Goal: Register for event/course

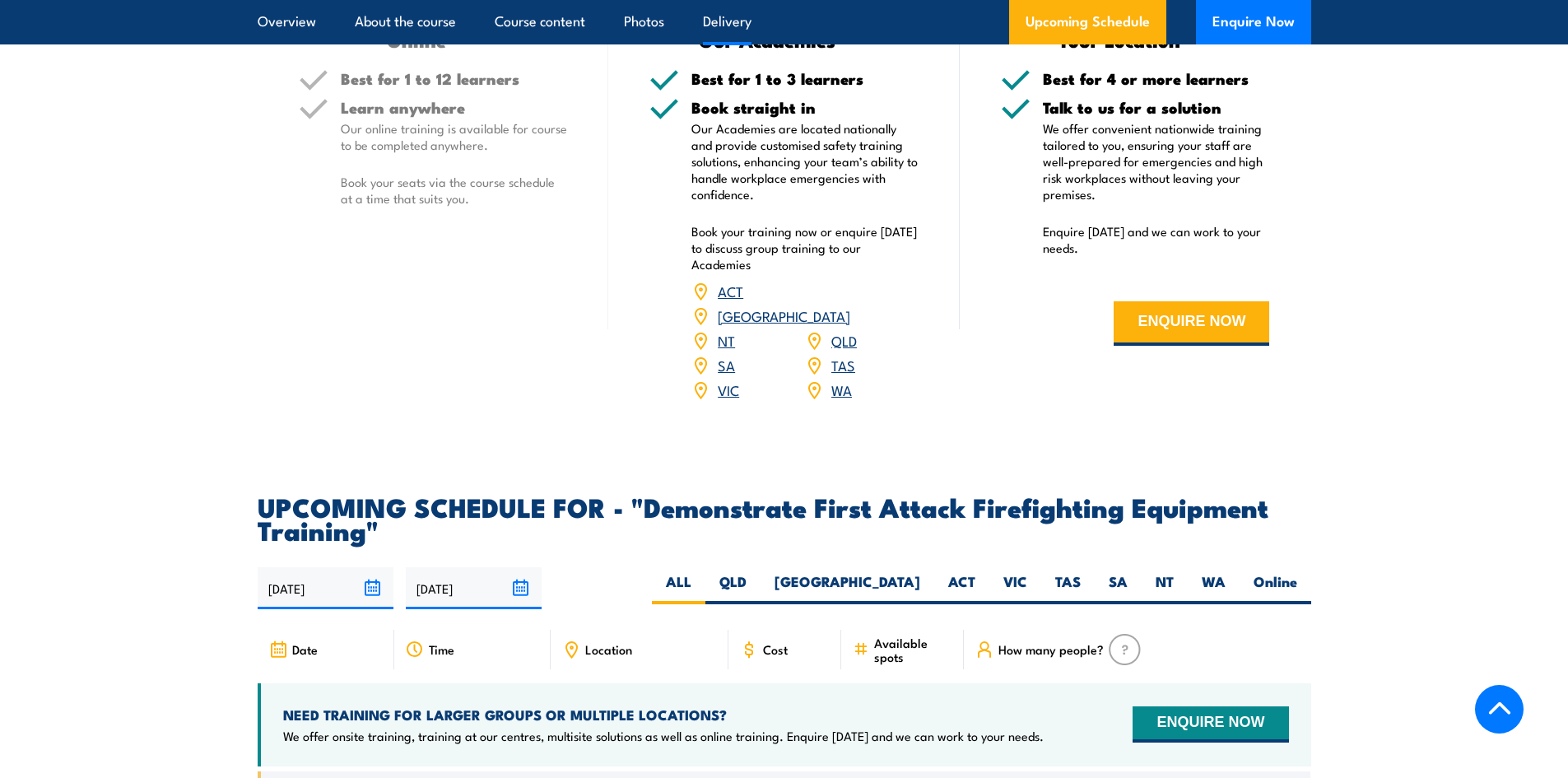
scroll to position [2552, 0]
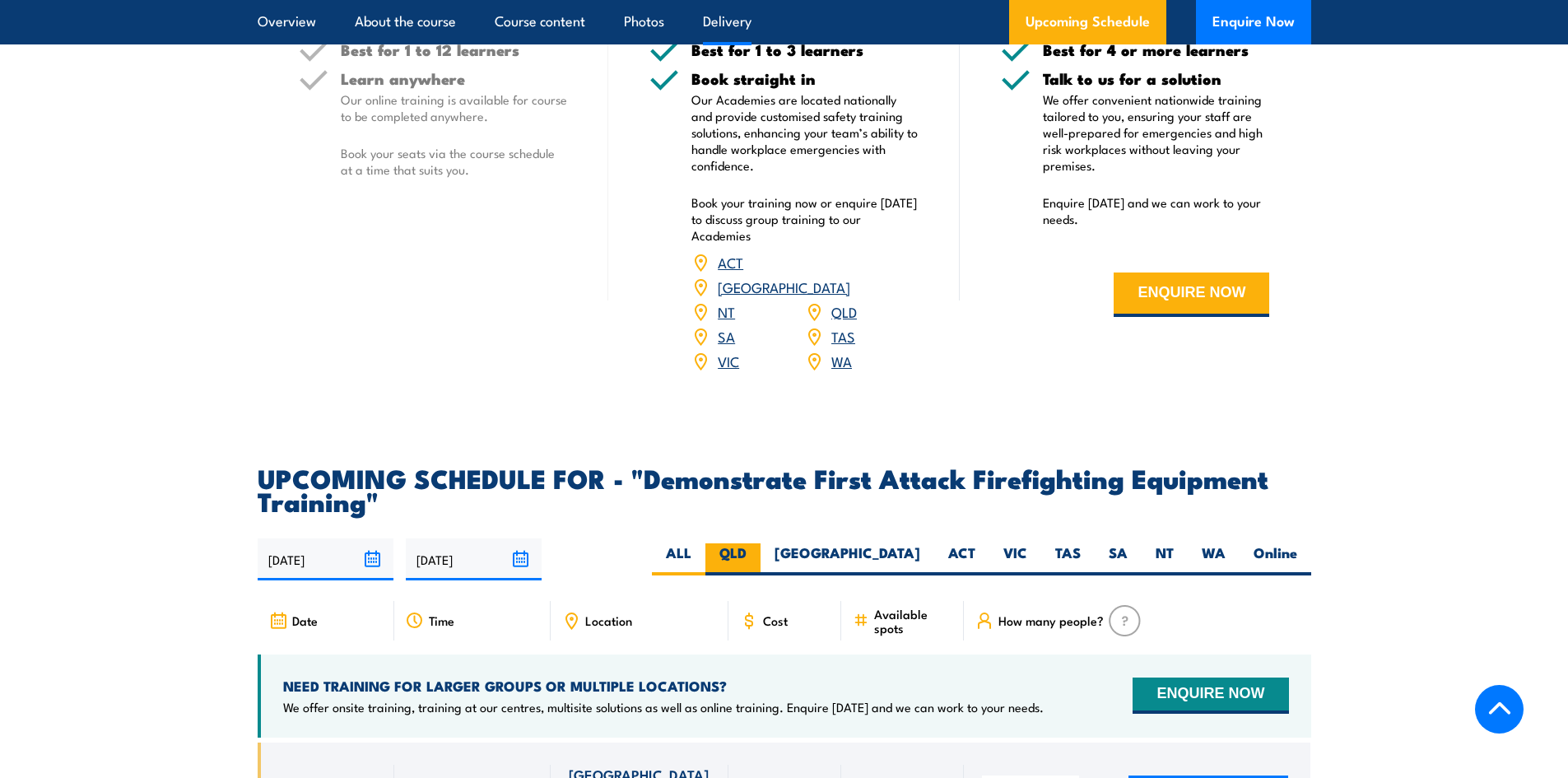
click at [760, 543] on label "QLD" at bounding box center [733, 559] width 55 height 32
click at [758, 543] on input "QLD" at bounding box center [752, 548] width 11 height 11
radio input "true"
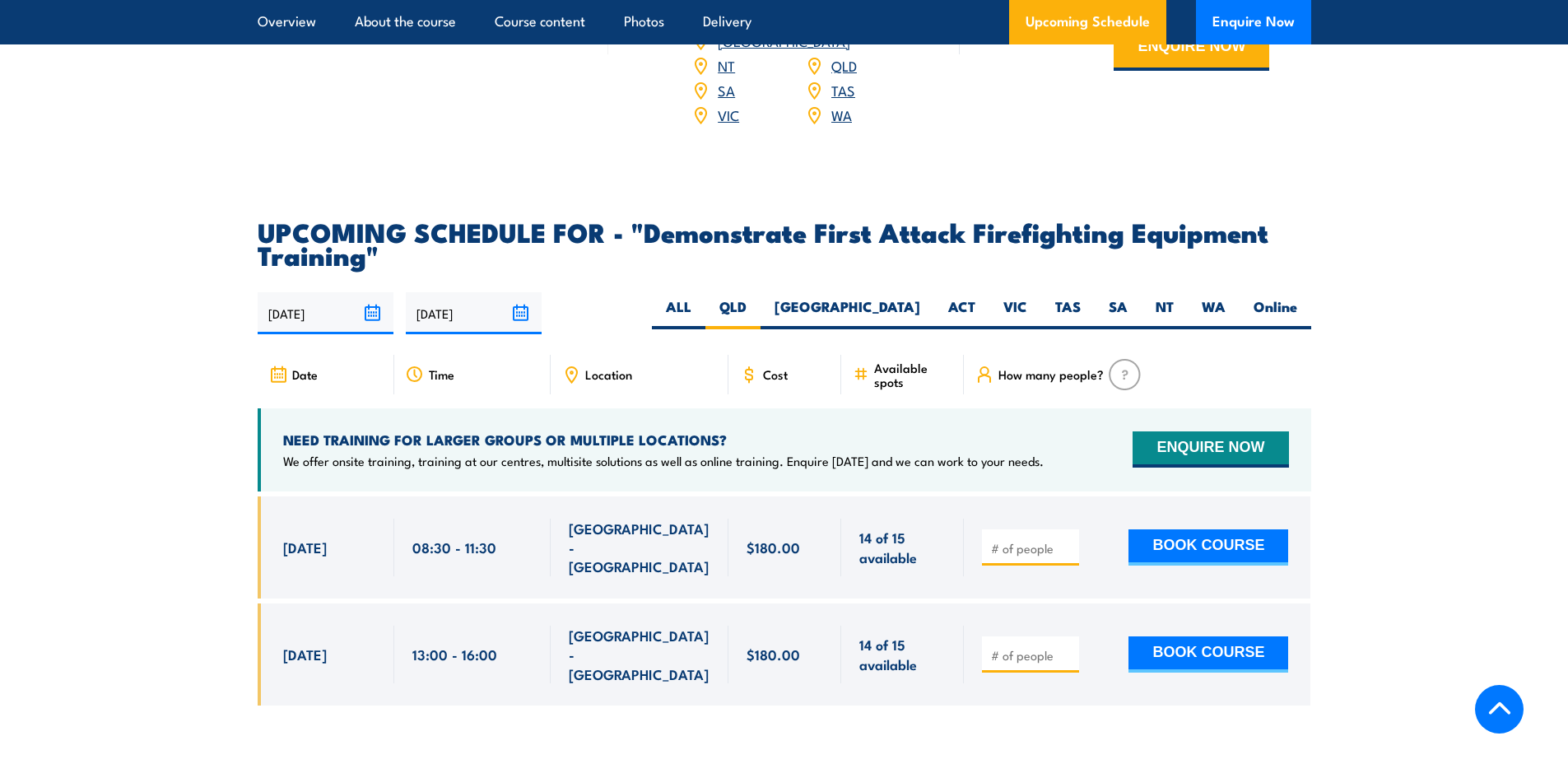
scroll to position [2798, 0]
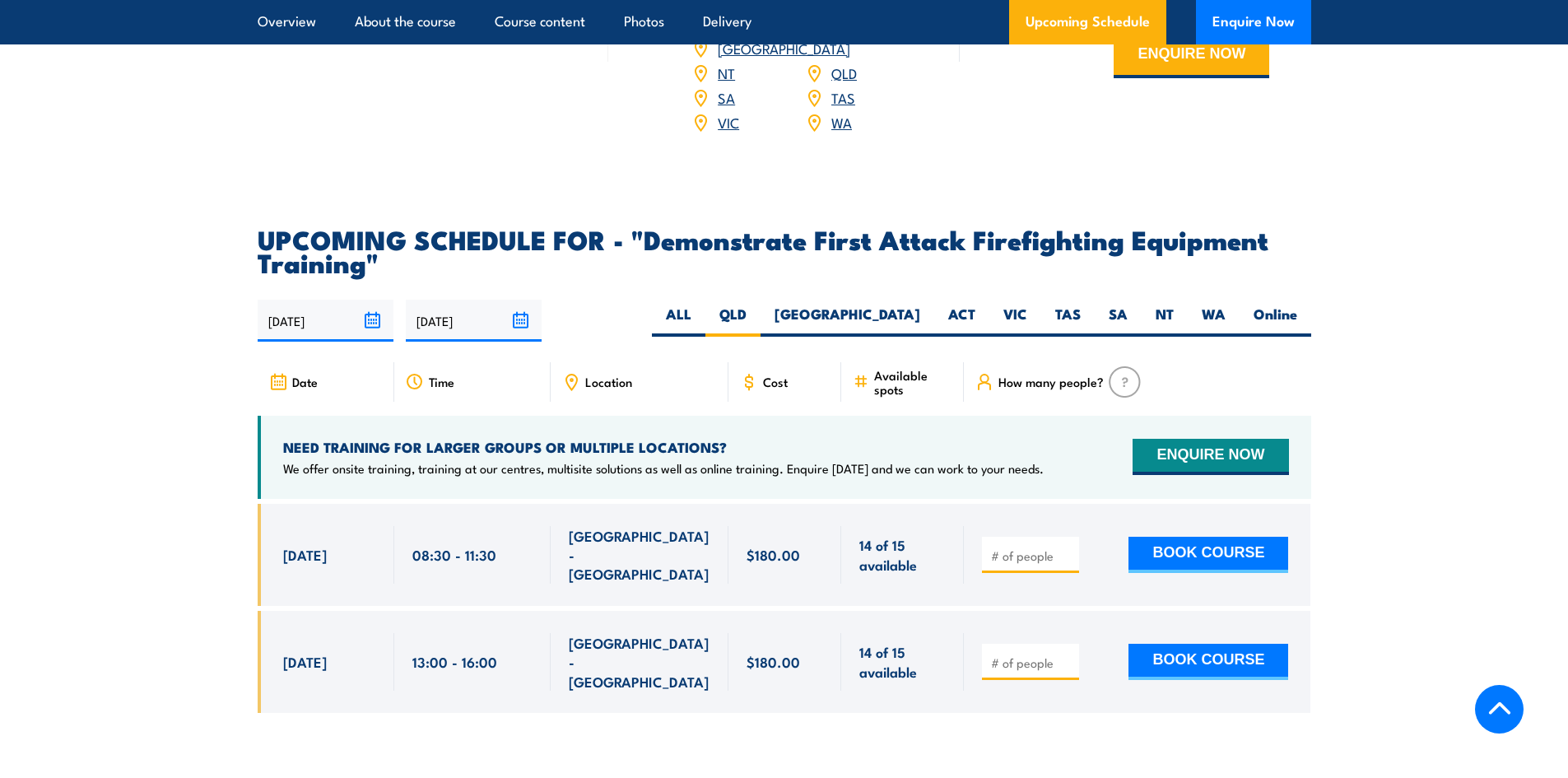
scroll to position [2798, 0]
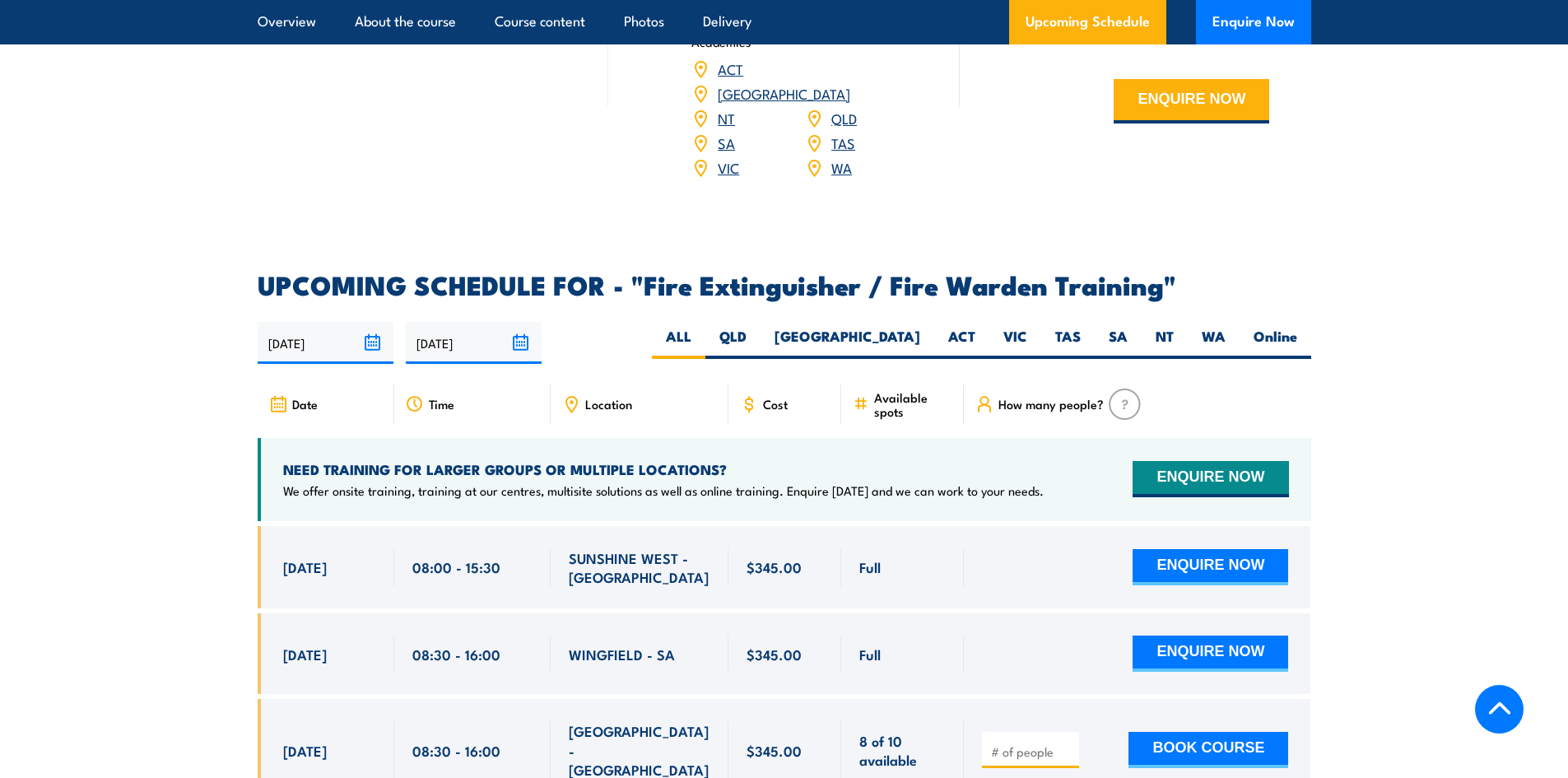
scroll to position [2387, 0]
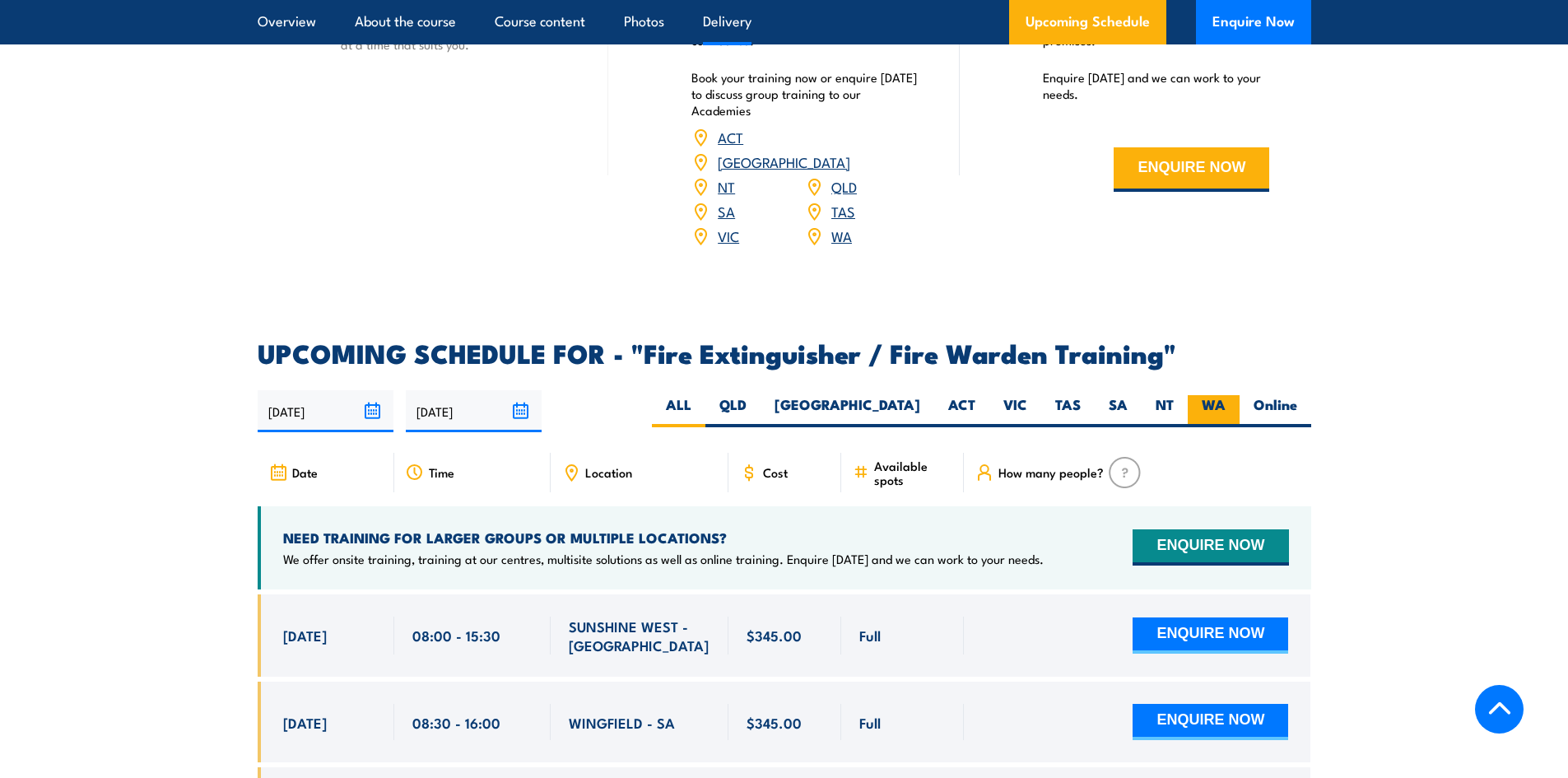
click at [1218, 395] on label "WA" at bounding box center [1213, 411] width 52 height 32
click at [1226, 395] on input "WA" at bounding box center [1231, 400] width 11 height 11
radio input "true"
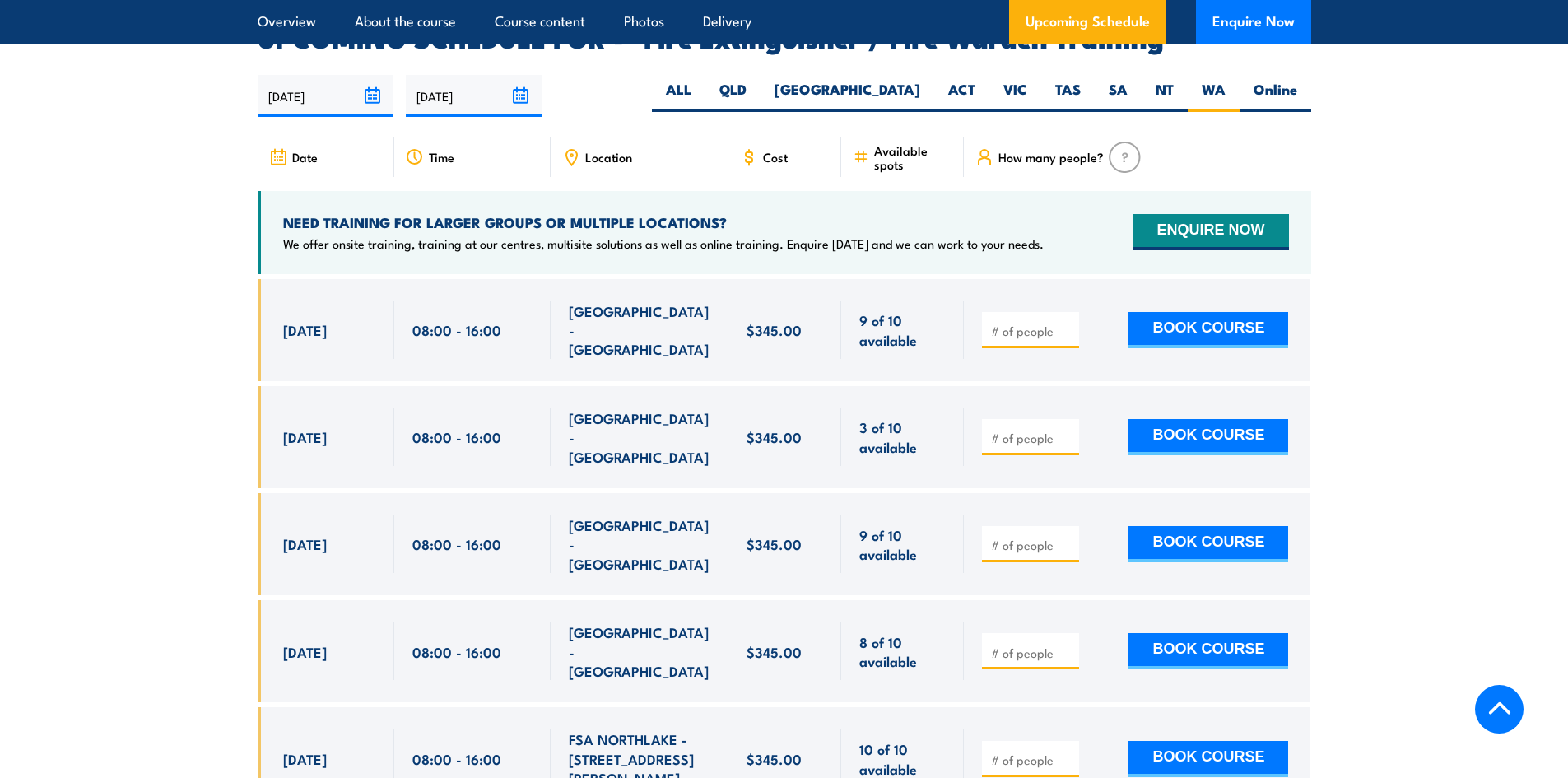
scroll to position [2703, 0]
